Goal: Information Seeking & Learning: Find specific fact

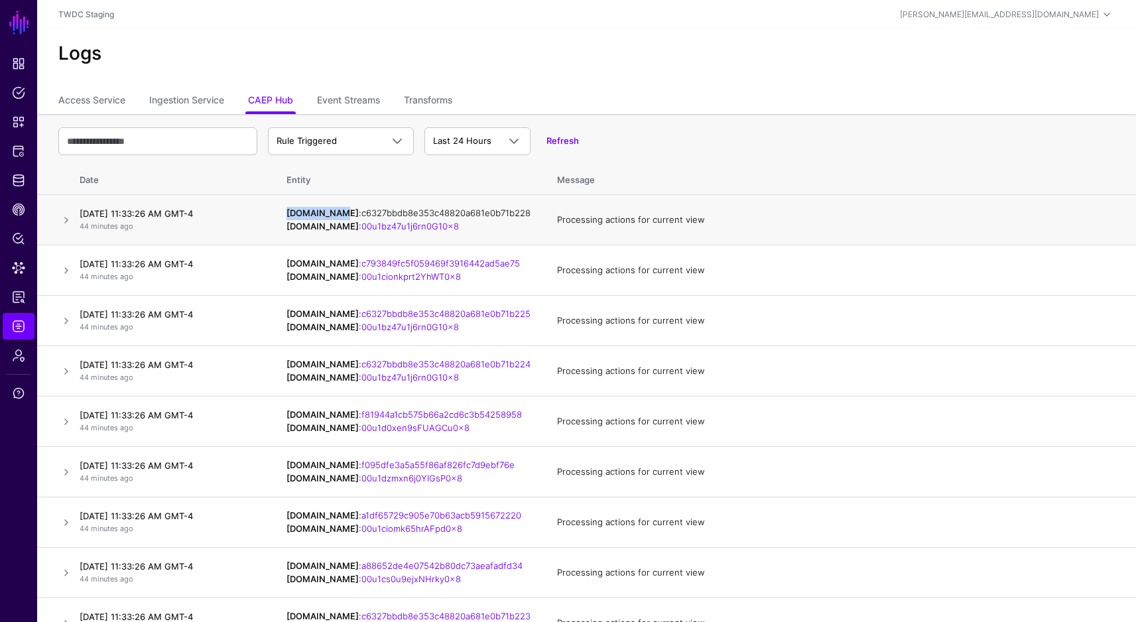
click at [412, 216] on link "c6327bbdb8e353c48820a681e0b71b228" at bounding box center [445, 213] width 169 height 11
click at [485, 229] on td "[DOMAIN_NAME] : c6327bbdb8e353c48820a681e0b71b228 [DOMAIN_NAME] : 00u1bz47u1j6r…" at bounding box center [408, 220] width 270 height 50
drag, startPoint x: 515, startPoint y: 214, endPoint x: 339, endPoint y: 216, distance: 176.4
click at [339, 216] on td "[DOMAIN_NAME] : c6327bbdb8e353c48820a681e0b71b228 [DOMAIN_NAME] : 00u1bz47u1j6r…" at bounding box center [408, 220] width 270 height 50
copy link "c6327bbdb8e353c48820a681e0b71b228"
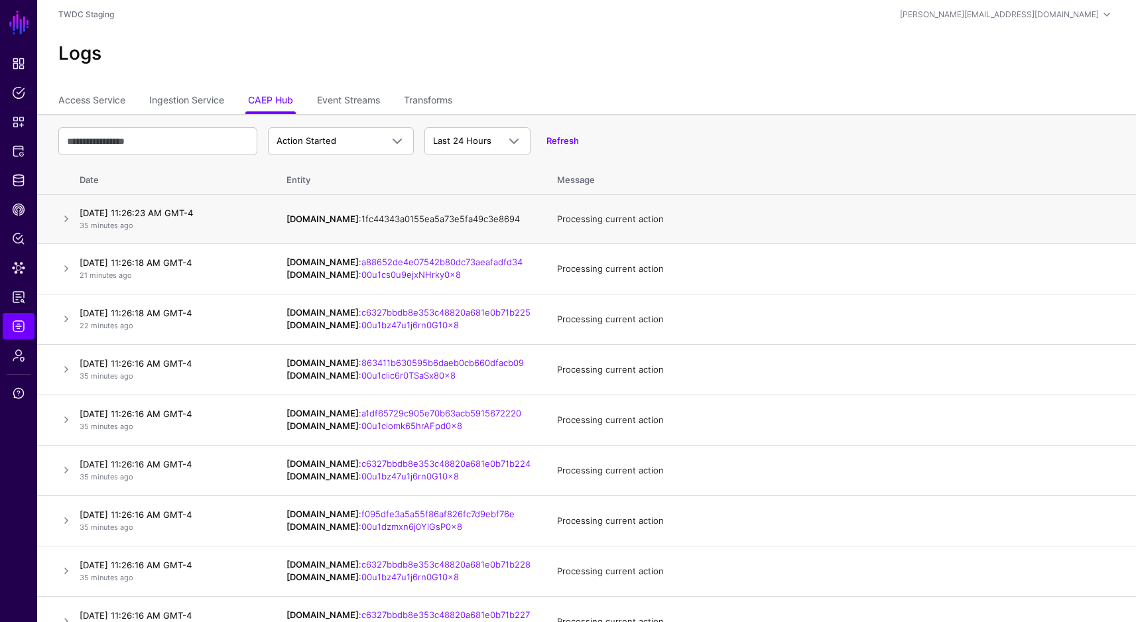
drag, startPoint x: 400, startPoint y: 211, endPoint x: 340, endPoint y: 219, distance: 60.3
click at [340, 219] on td "IPAUsers.id : 1fc44343a0155ea5a73e5fa49c3e8694" at bounding box center [408, 219] width 270 height 49
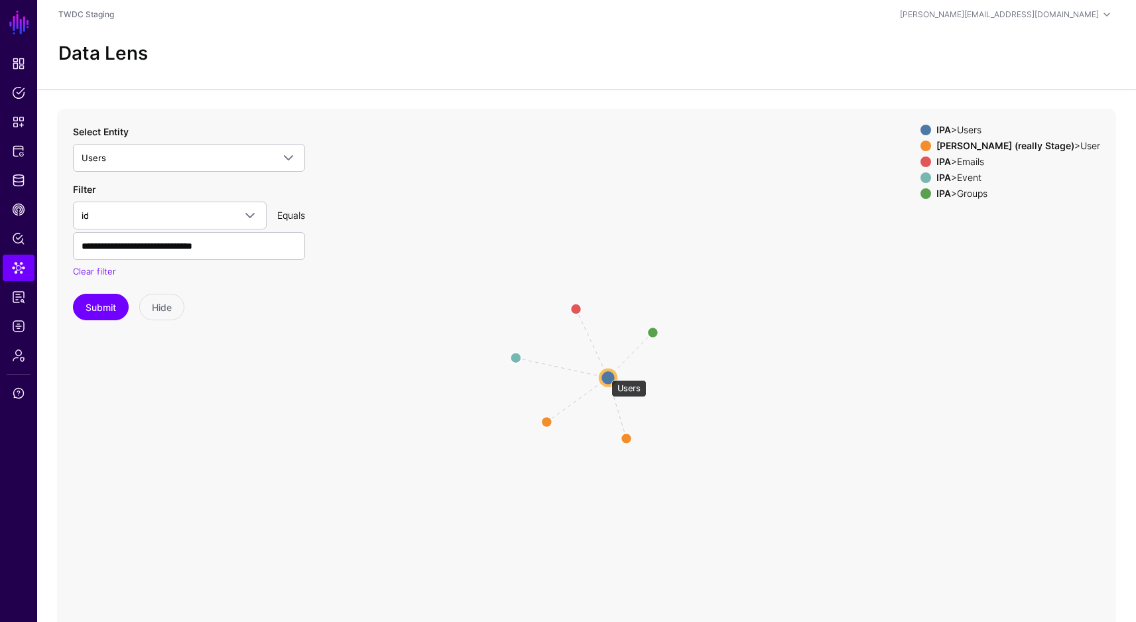
click at [605, 374] on circle at bounding box center [608, 377] width 16 height 16
click at [610, 379] on circle at bounding box center [609, 379] width 16 height 16
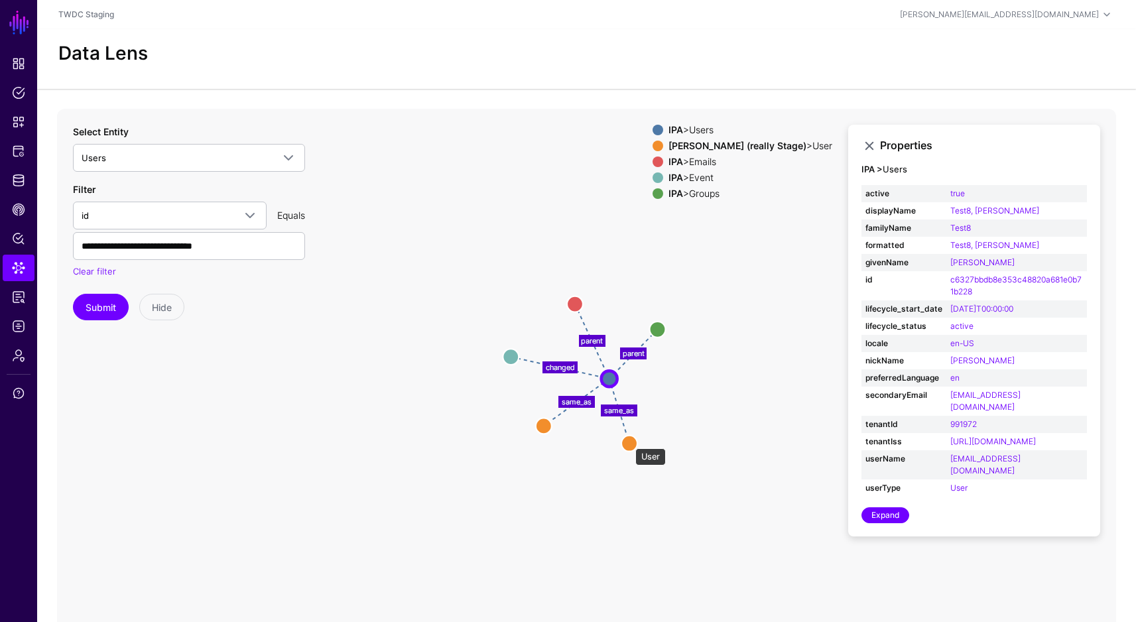
click at [628, 442] on circle at bounding box center [629, 443] width 16 height 16
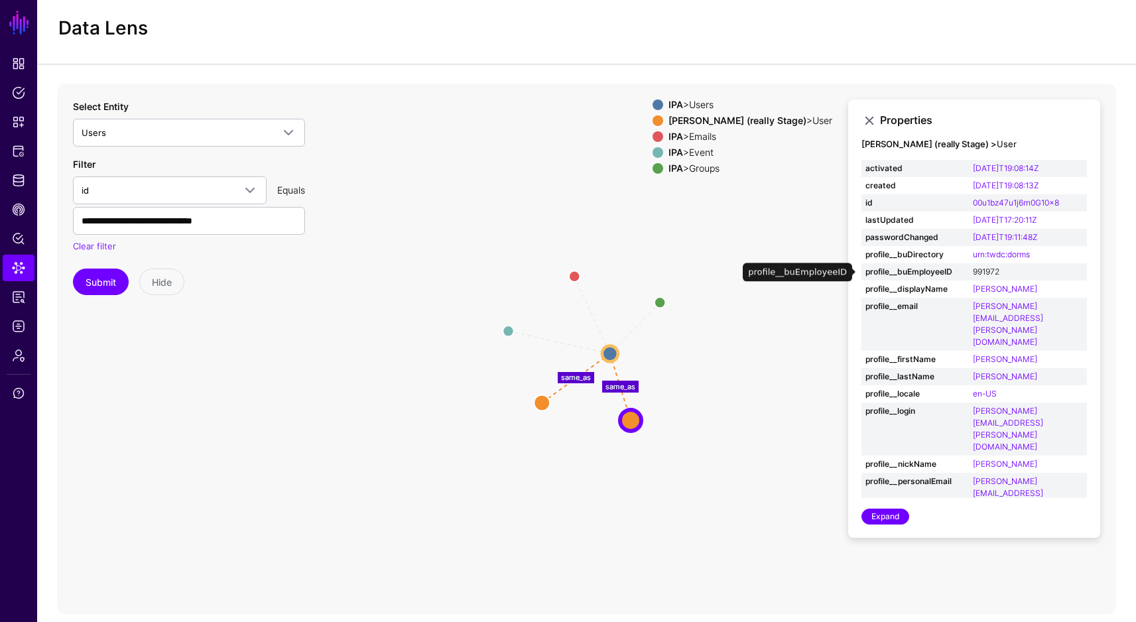
click at [991, 272] on link "991972" at bounding box center [986, 272] width 27 height 10
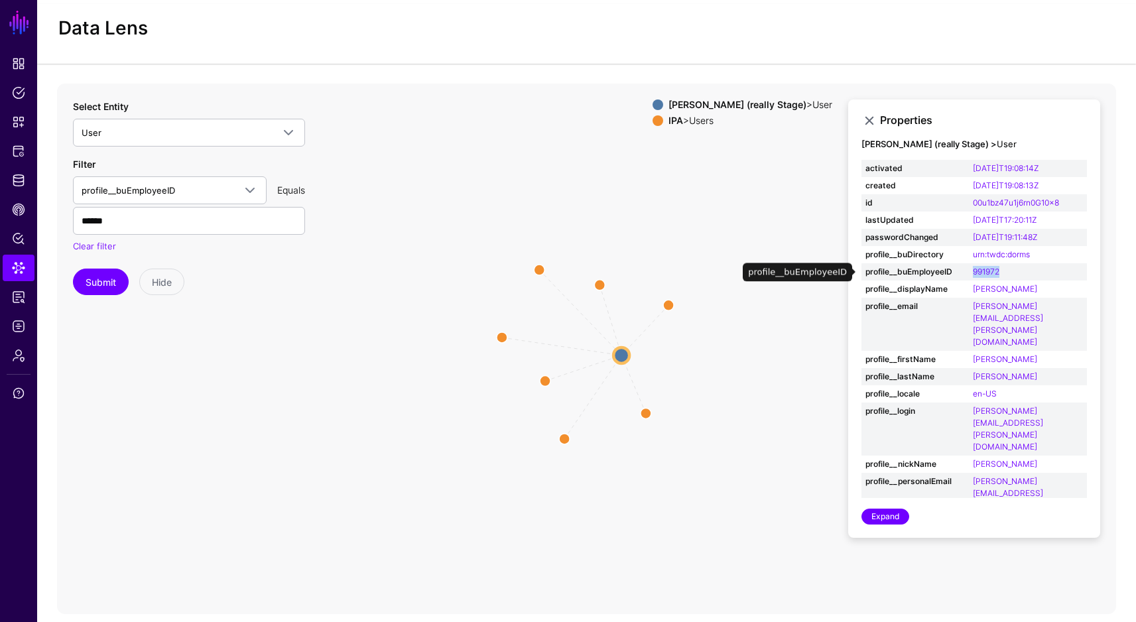
drag, startPoint x: 1008, startPoint y: 268, endPoint x: 969, endPoint y: 273, distance: 39.4
click at [969, 273] on td "991972" at bounding box center [1028, 271] width 118 height 17
copy link "991972"
